Goal: Information Seeking & Learning: Learn about a topic

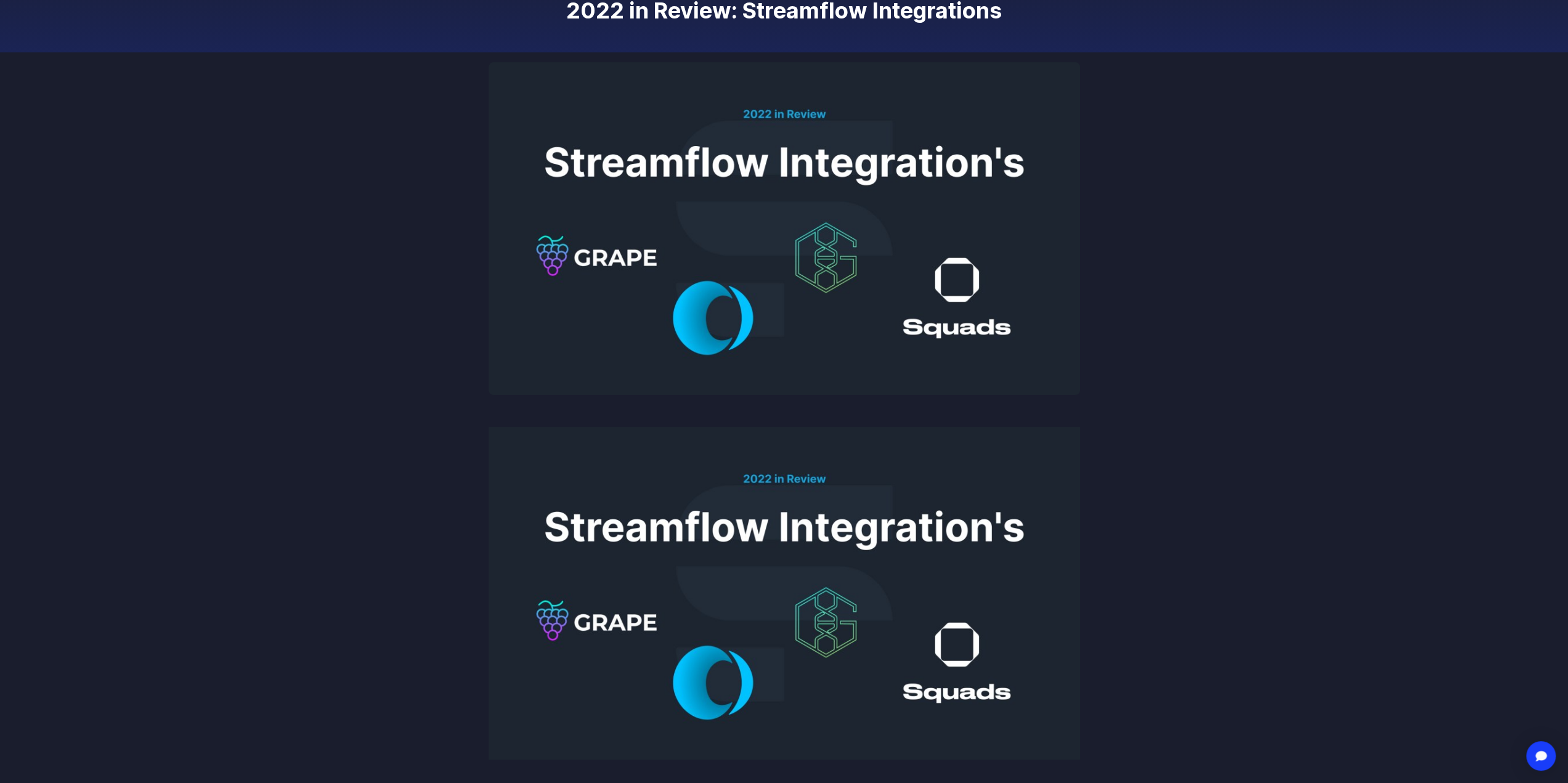
scroll to position [185, 0]
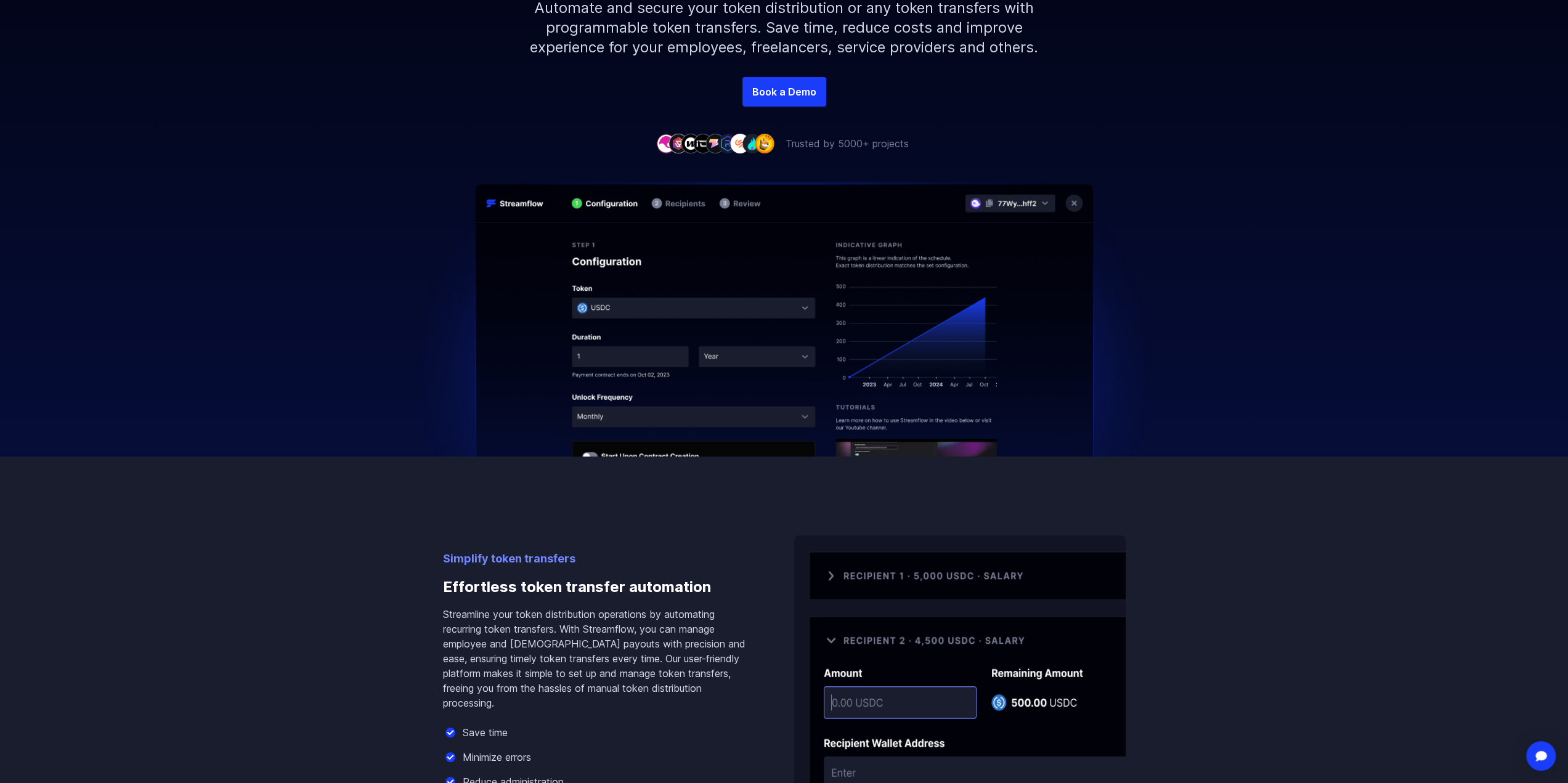
scroll to position [370, 0]
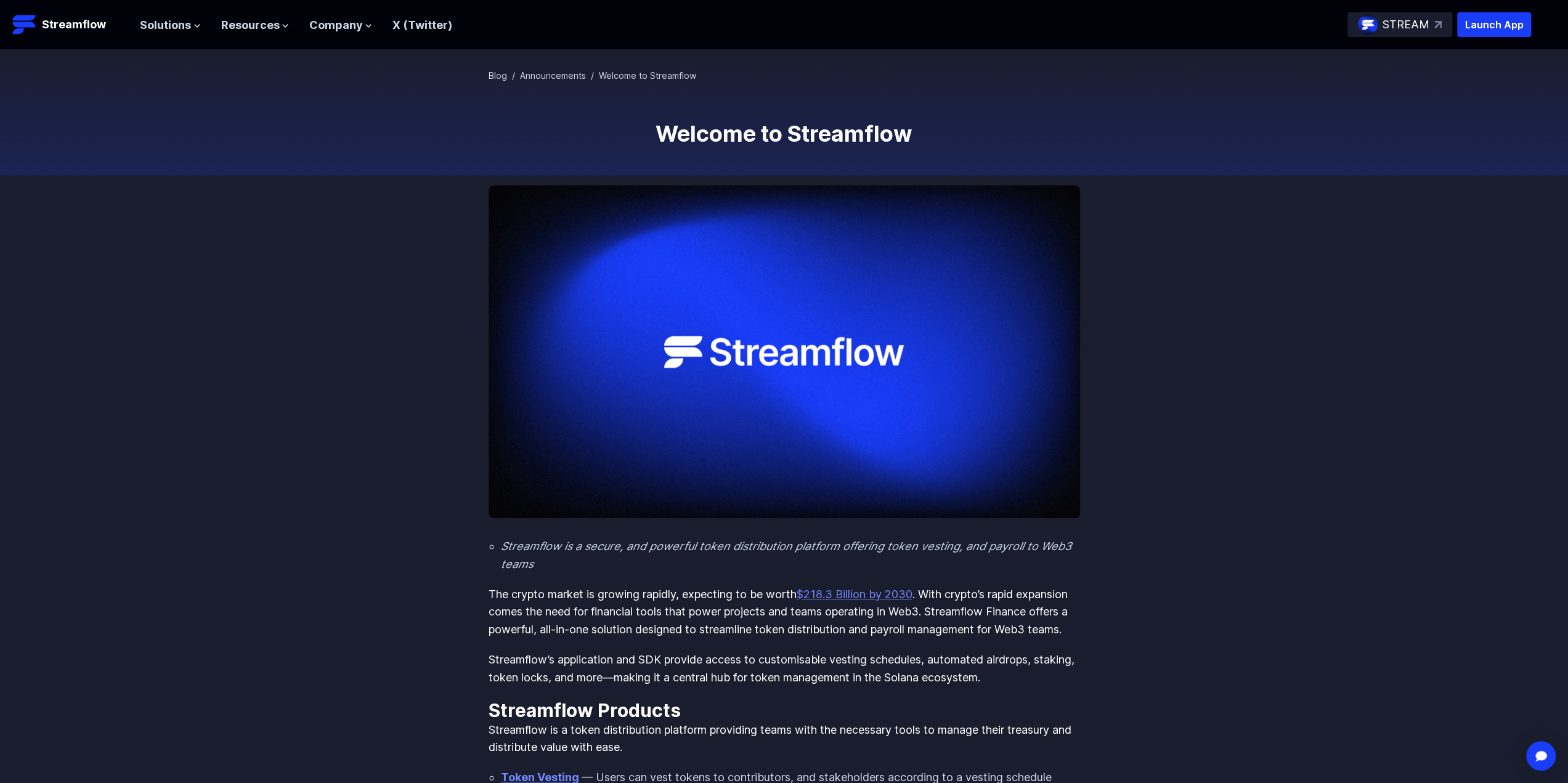
scroll to position [62, 0]
